Goal: Use online tool/utility: Utilize a website feature to perform a specific function

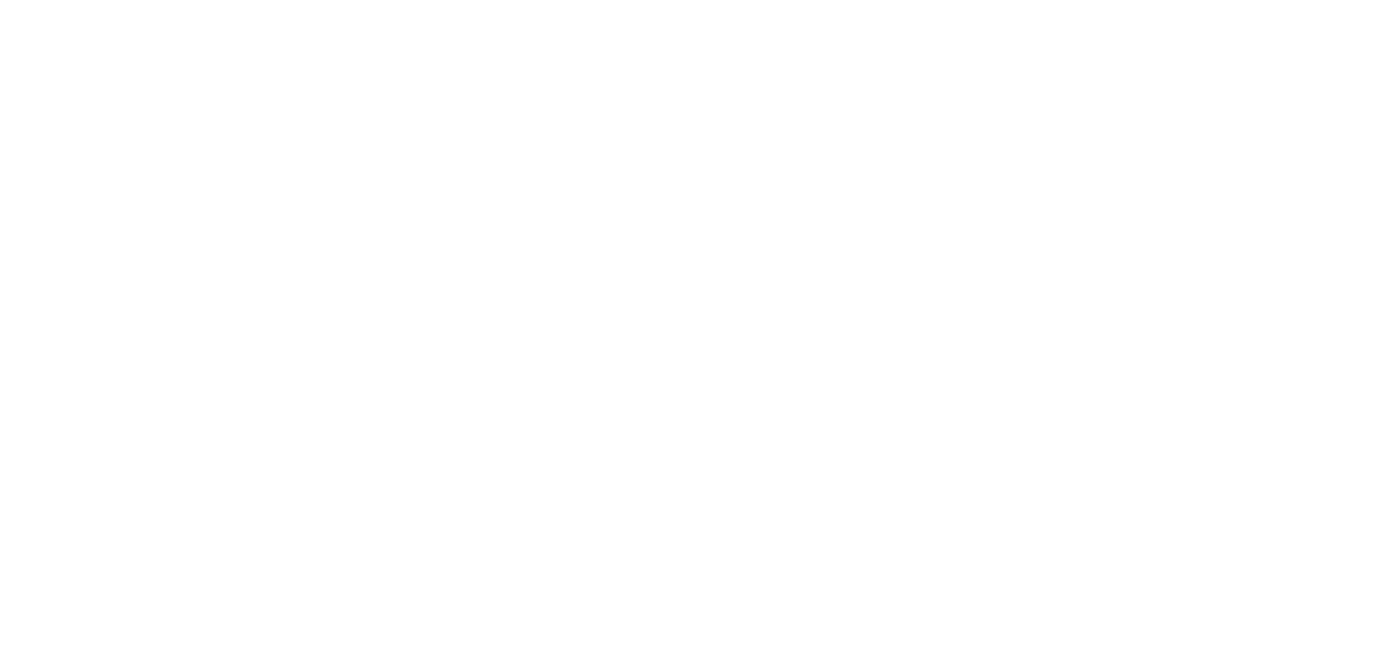
click at [684, 309] on div at bounding box center [691, 325] width 1383 height 650
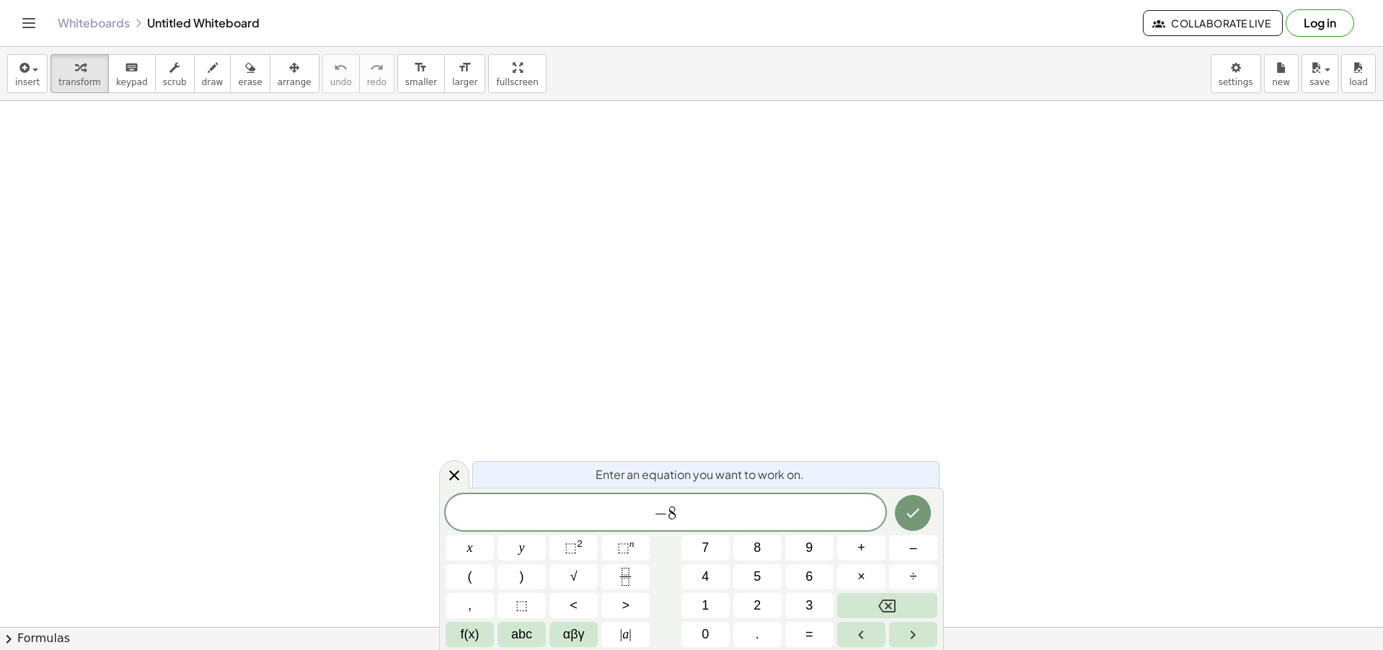
scroll to position [433, 0]
click at [1070, 528] on div at bounding box center [691, 240] width 1383 height 1145
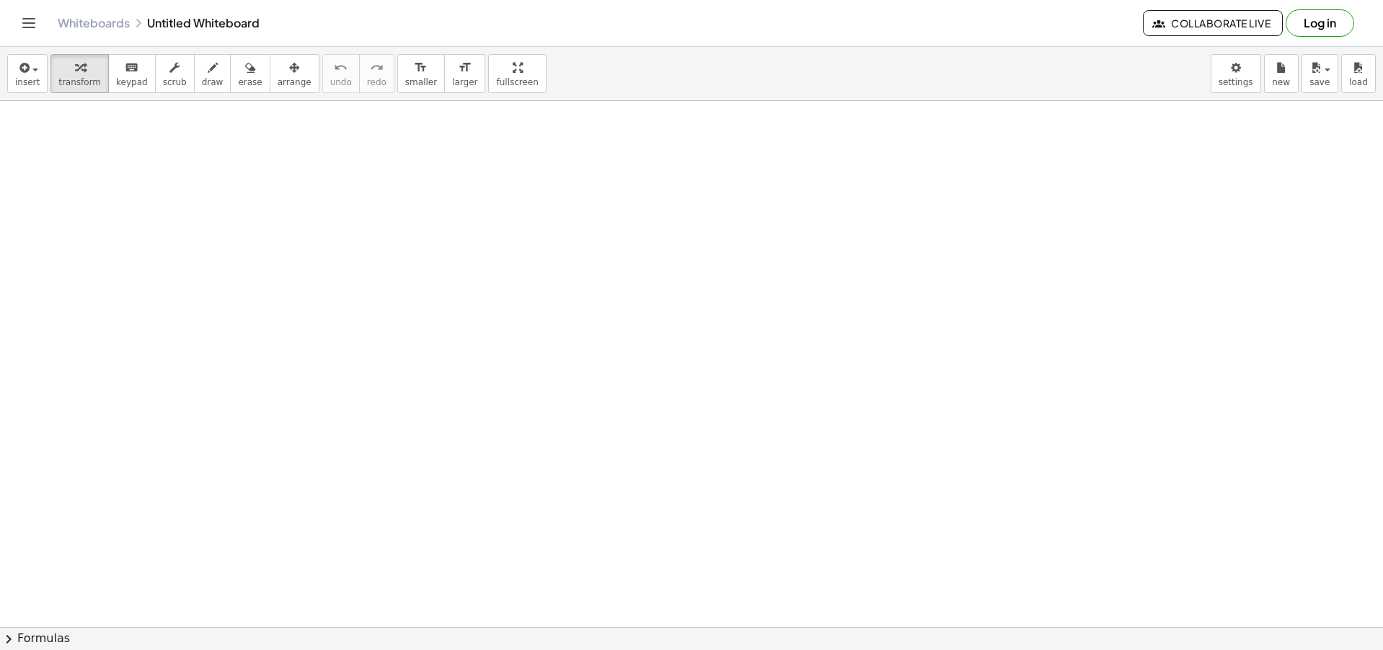
click at [586, 351] on div at bounding box center [691, 240] width 1383 height 1145
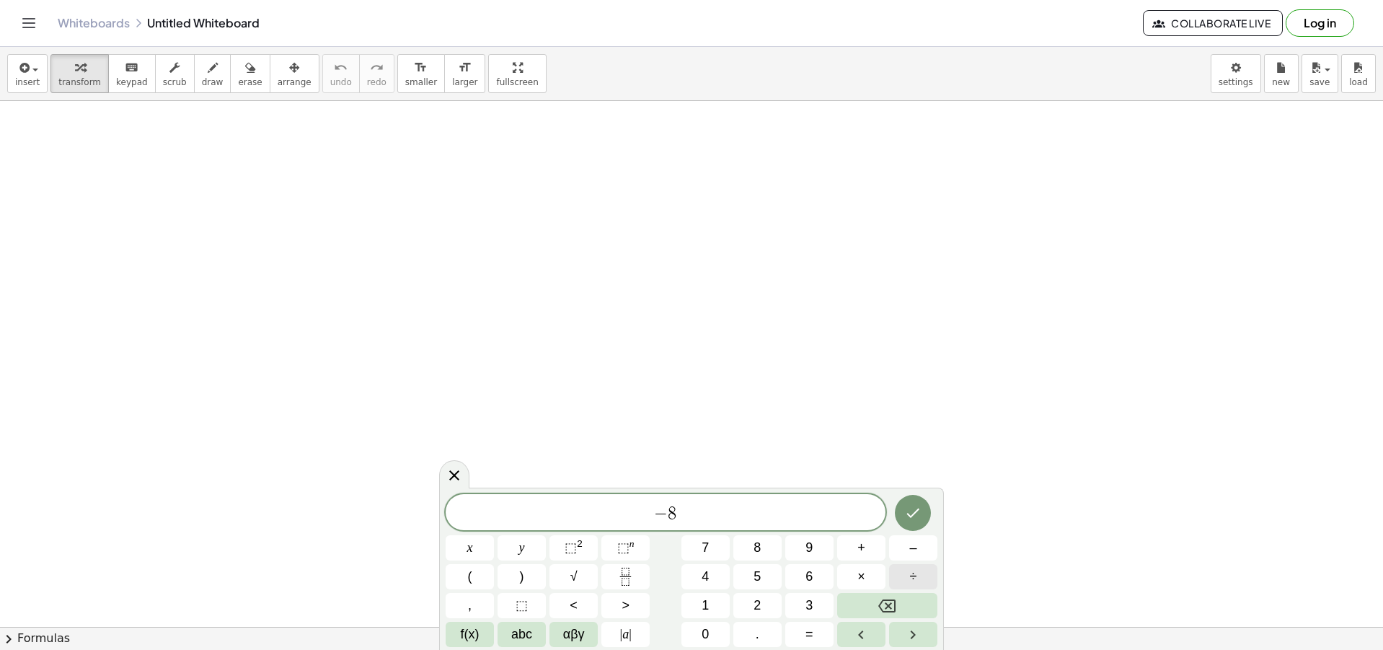
click at [919, 577] on button "÷" at bounding box center [913, 576] width 48 height 25
click at [915, 546] on span "–" at bounding box center [913, 547] width 7 height 19
click at [906, 509] on icon "Done" at bounding box center [913, 512] width 17 height 17
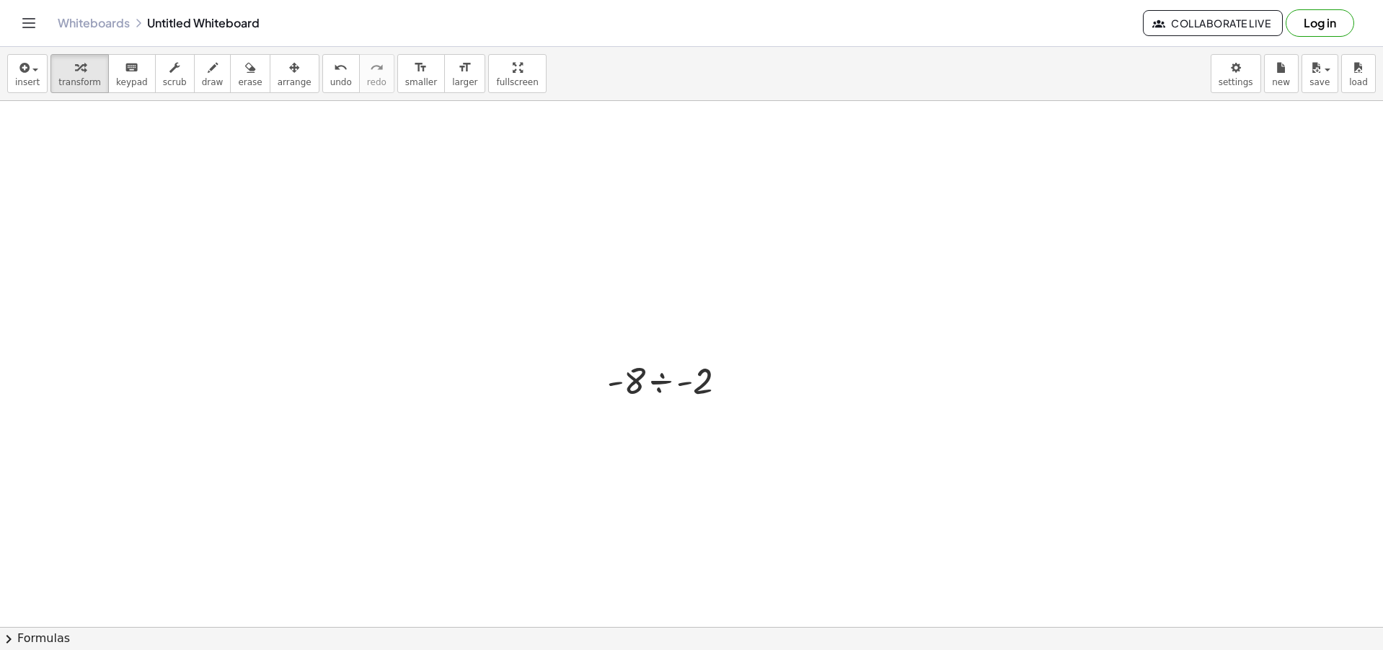
click at [855, 464] on div at bounding box center [691, 240] width 1383 height 1145
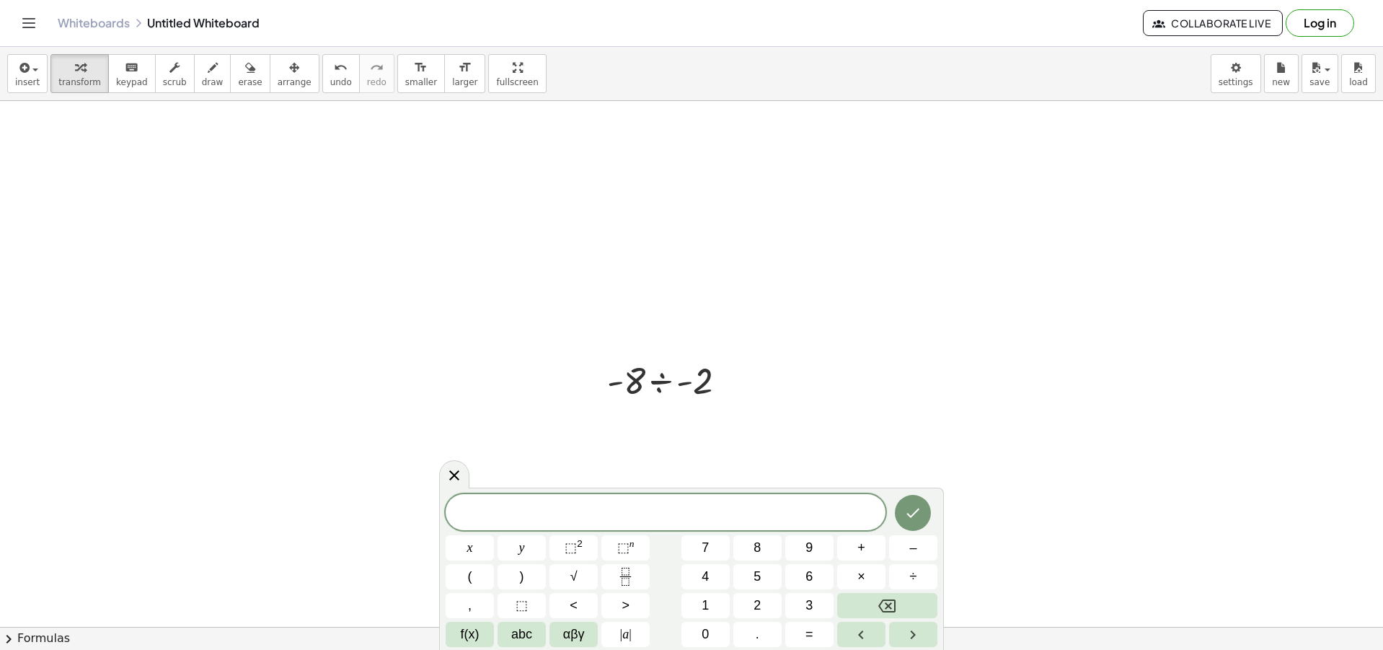
click at [853, 422] on div at bounding box center [691, 240] width 1383 height 1145
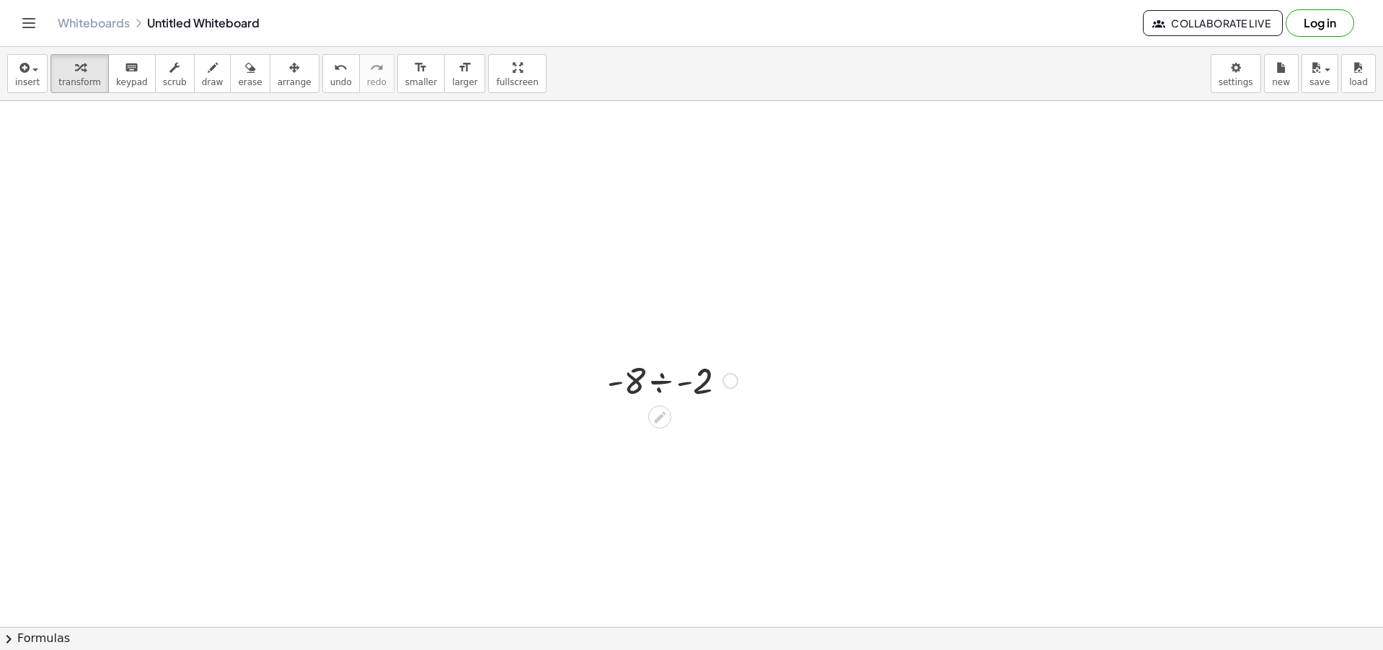
click at [664, 379] on div at bounding box center [672, 379] width 145 height 49
click at [664, 379] on div at bounding box center [673, 380] width 60 height 48
